Goal: Task Accomplishment & Management: Manage account settings

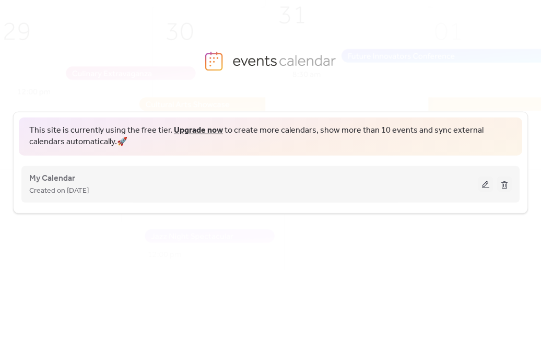
click at [484, 183] on button at bounding box center [485, 185] width 15 height 16
